Goal: Task Accomplishment & Management: Use online tool/utility

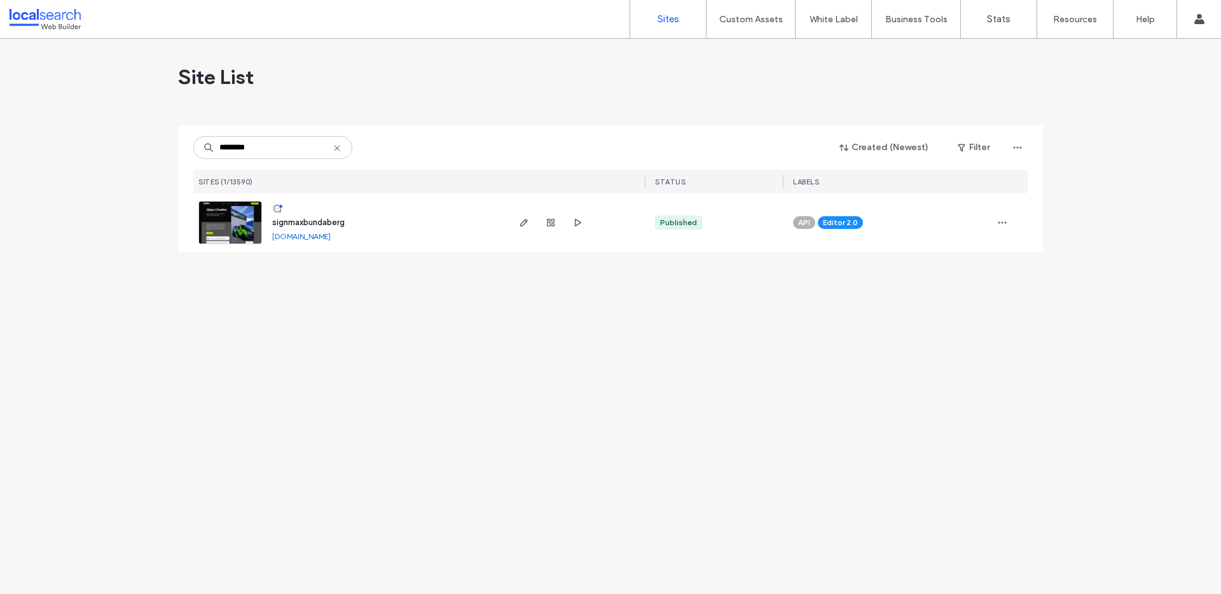
type input "********"
click at [226, 220] on img at bounding box center [230, 245] width 62 height 86
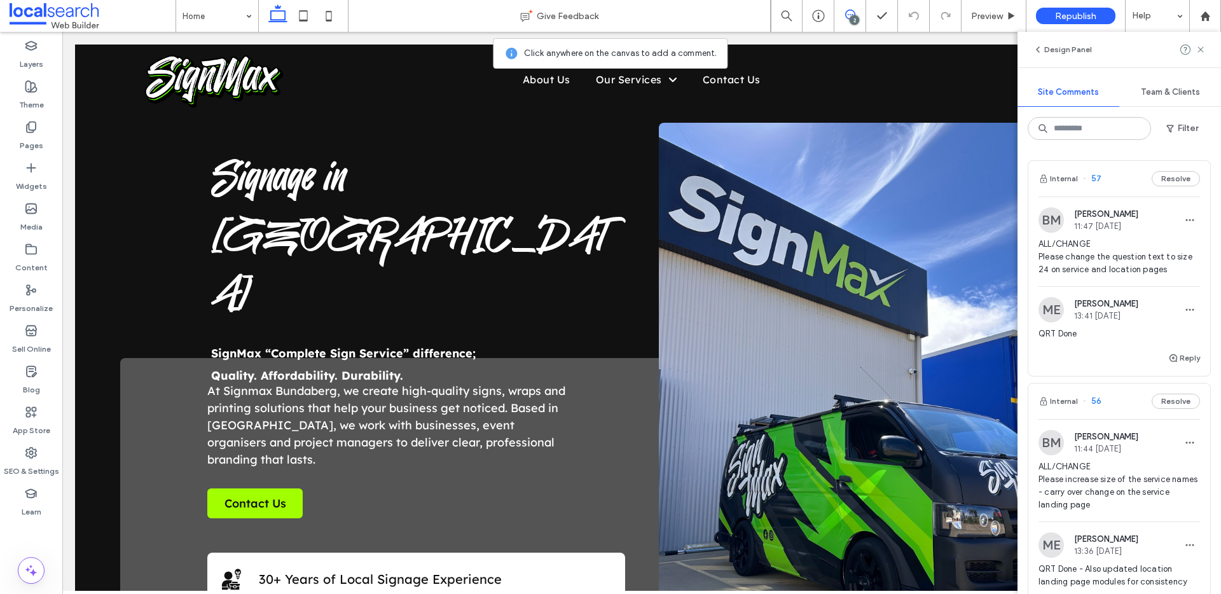
click at [1111, 265] on span "ALL/CHANGE Please change the question text to size 24 on service and location p…" at bounding box center [1118, 257] width 161 height 38
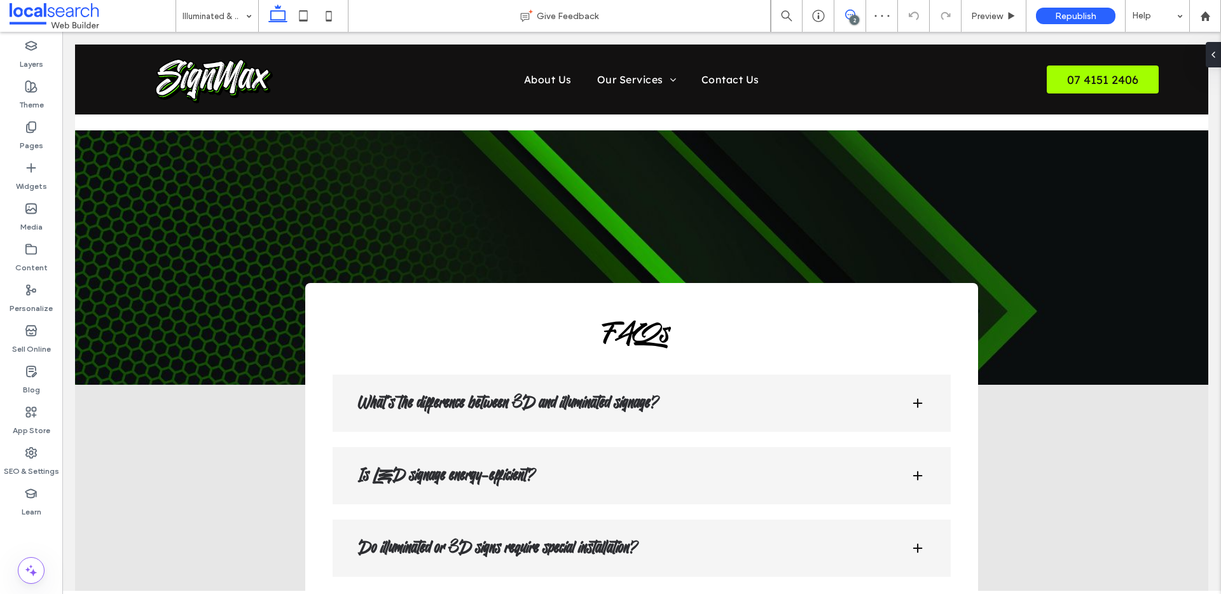
click at [850, 14] on icon at bounding box center [850, 15] width 10 height 10
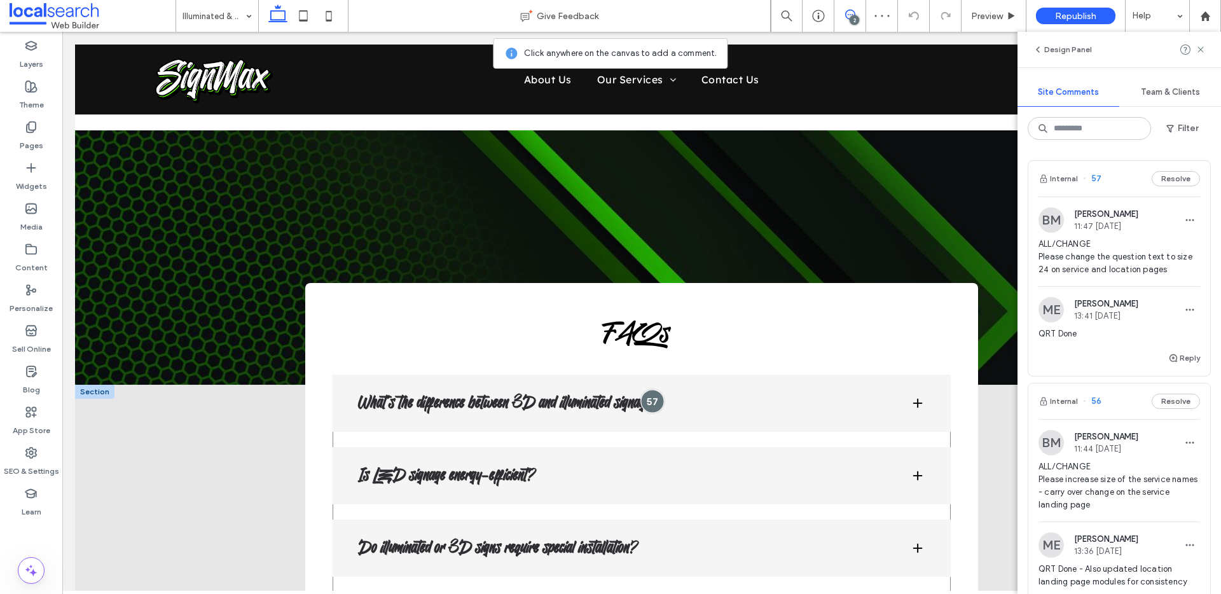
click at [651, 389] on div at bounding box center [653, 401] width 24 height 24
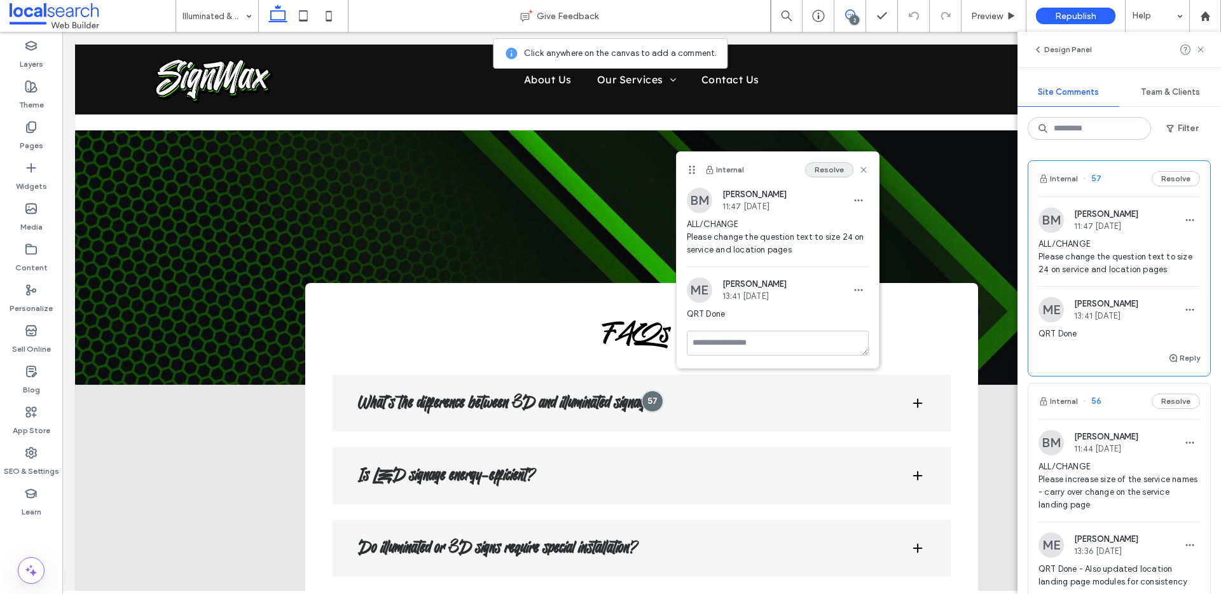
click at [840, 174] on button "Resolve" at bounding box center [829, 169] width 48 height 15
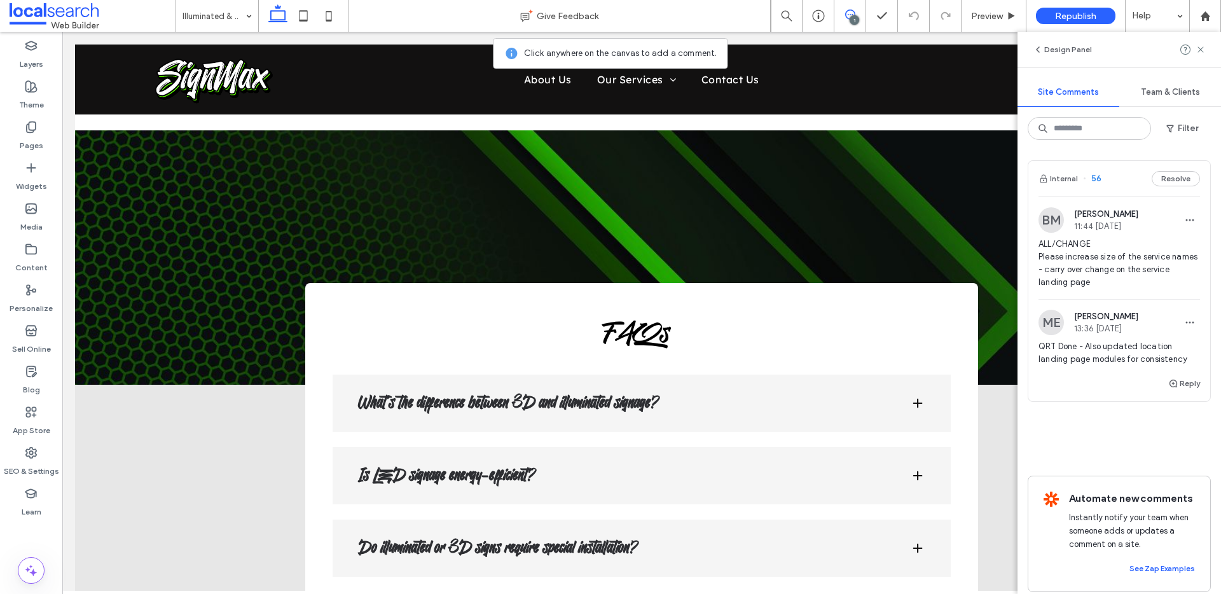
click at [1099, 260] on span "ALL/CHANGE Please increase size of the service names - carry over change on the…" at bounding box center [1118, 263] width 161 height 51
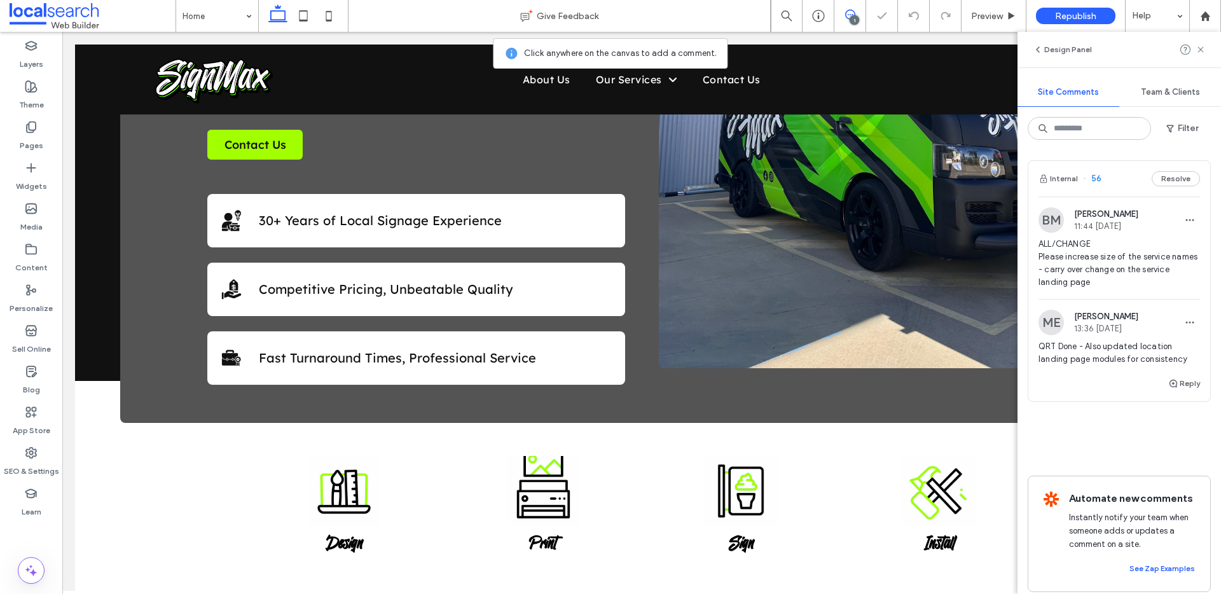
scroll to position [1434, 0]
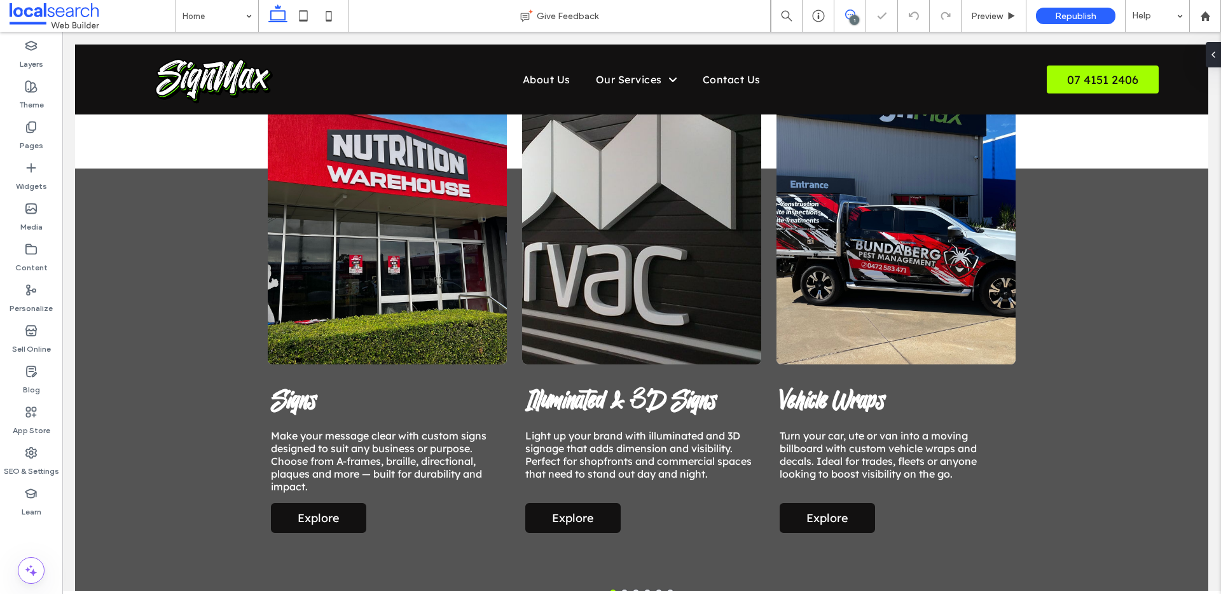
click at [845, 10] on icon at bounding box center [850, 15] width 10 height 10
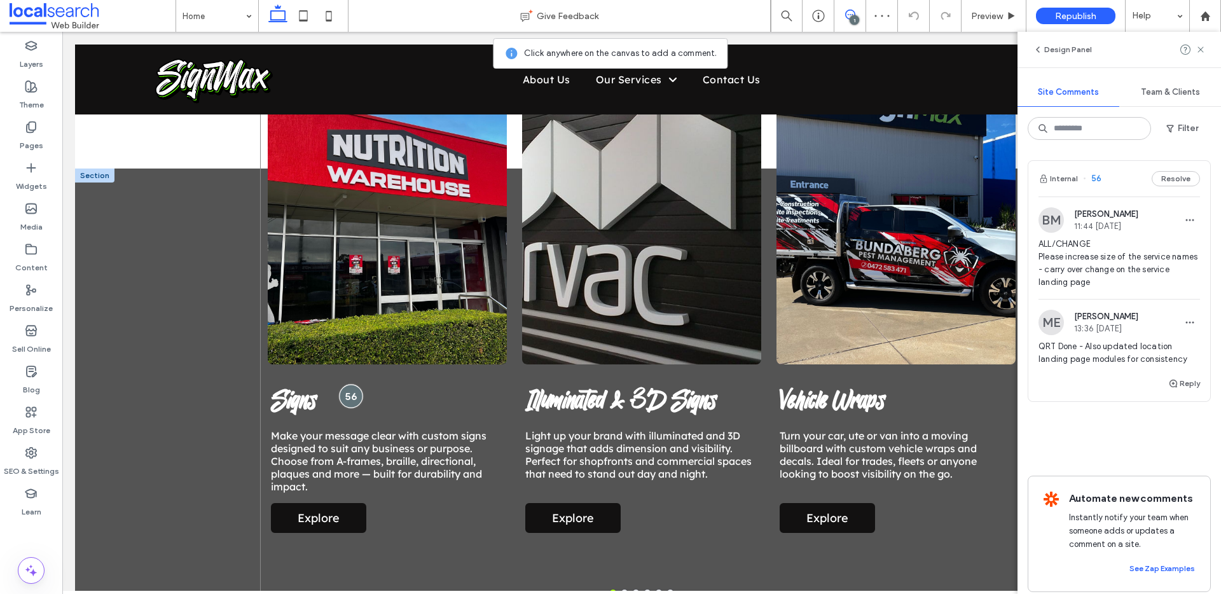
click at [340, 392] on div at bounding box center [352, 396] width 24 height 24
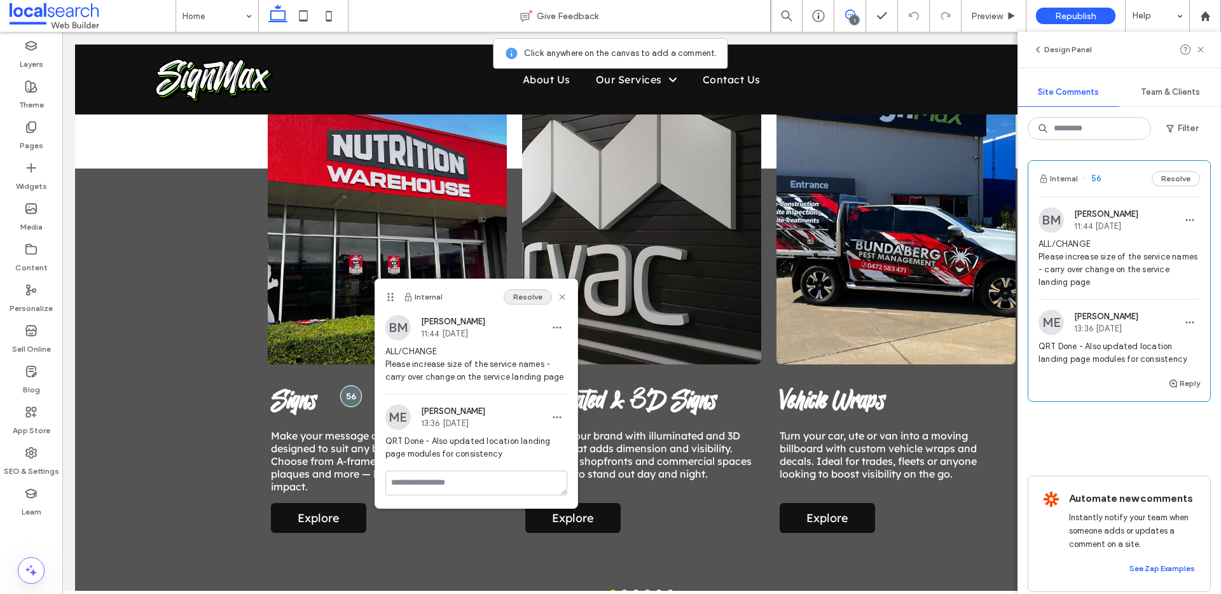
click at [523, 293] on button "Resolve" at bounding box center [528, 296] width 48 height 15
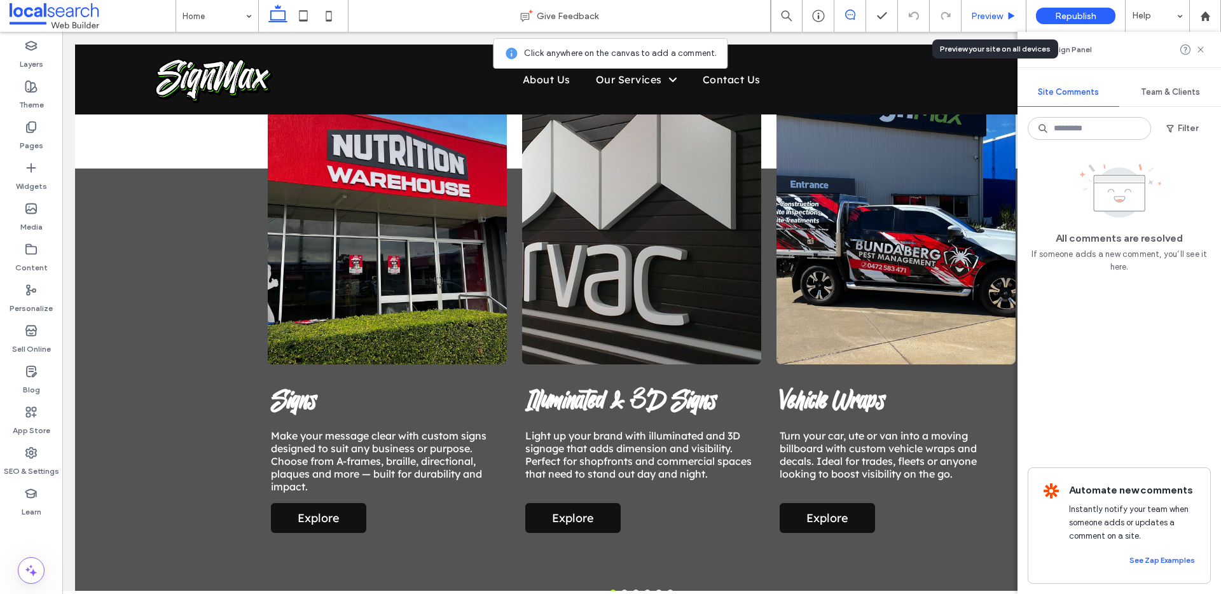
click at [1015, 19] on icon at bounding box center [1012, 16] width 10 height 10
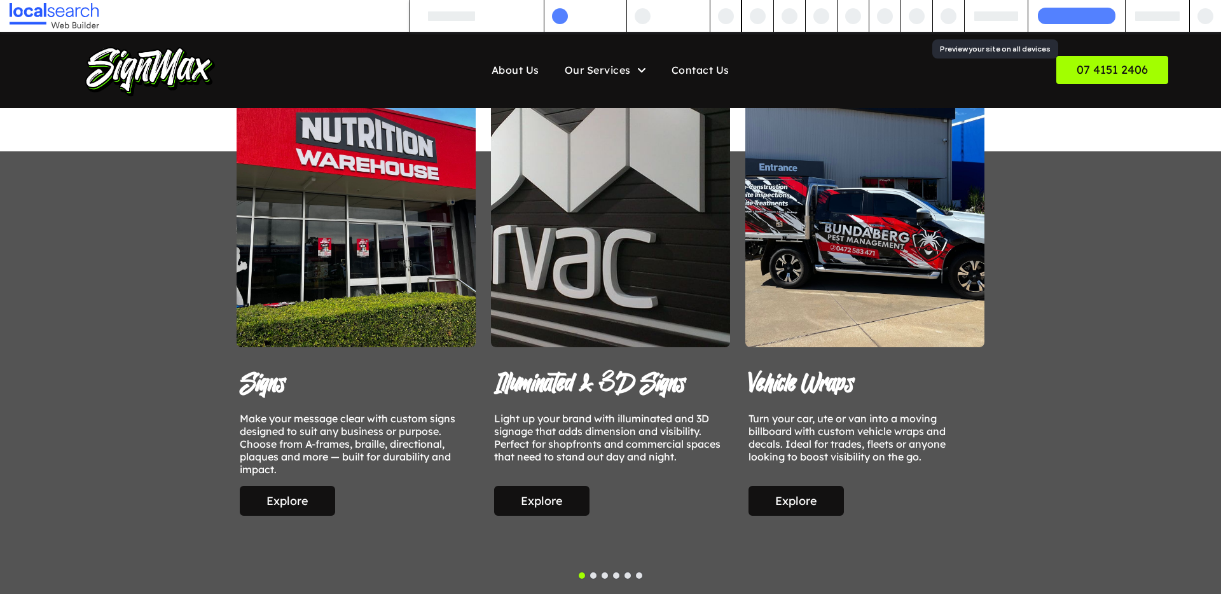
scroll to position [1417, 0]
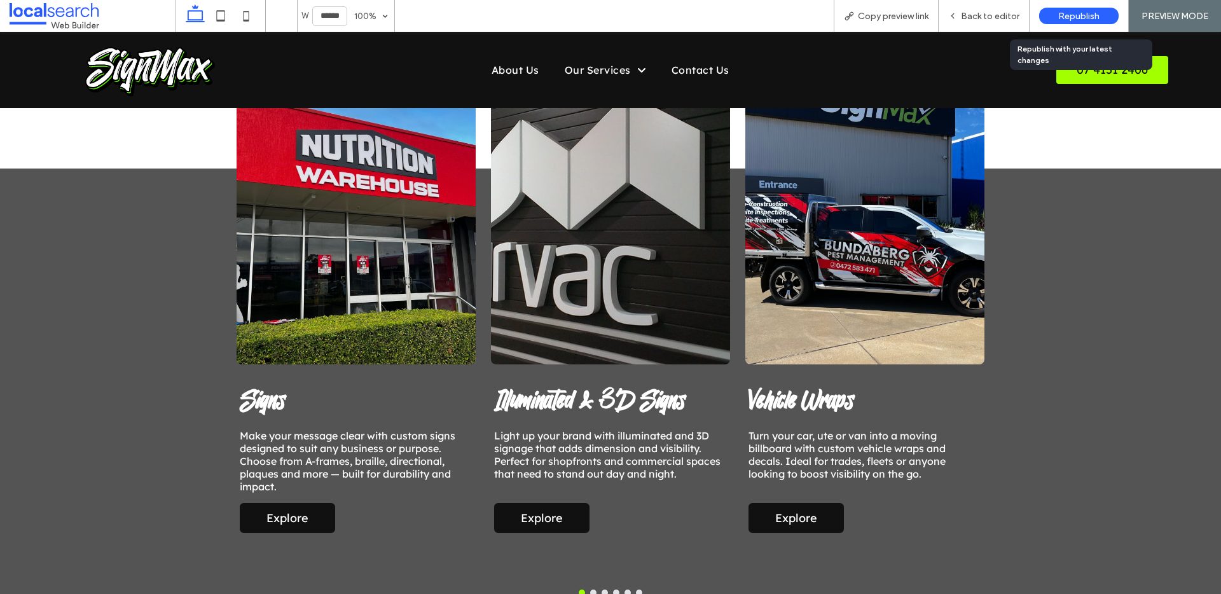
click at [1050, 18] on div "Republish" at bounding box center [1078, 16] width 79 height 17
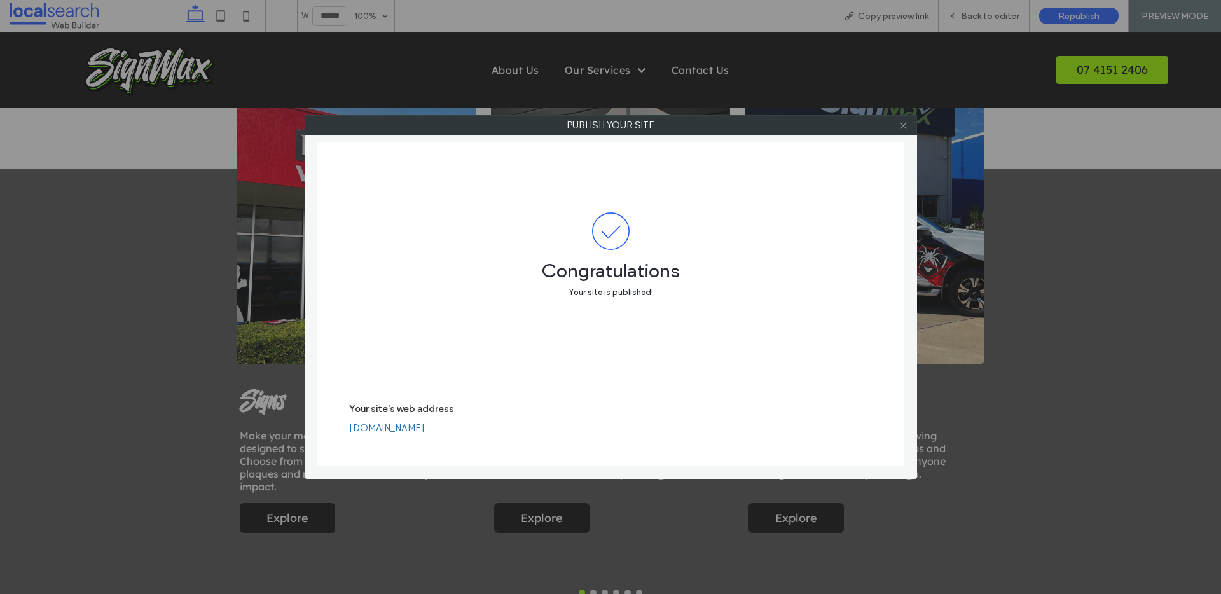
click at [904, 121] on icon at bounding box center [903, 126] width 10 height 10
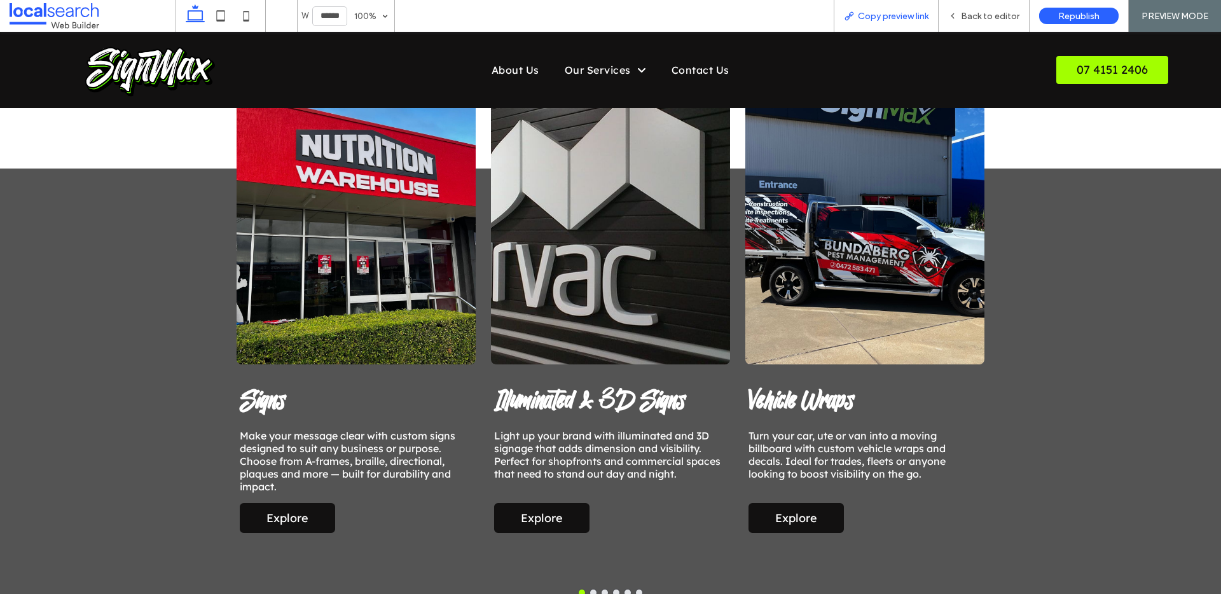
click at [889, 13] on span "Copy preview link" at bounding box center [893, 16] width 71 height 11
